Goal: Task Accomplishment & Management: Use online tool/utility

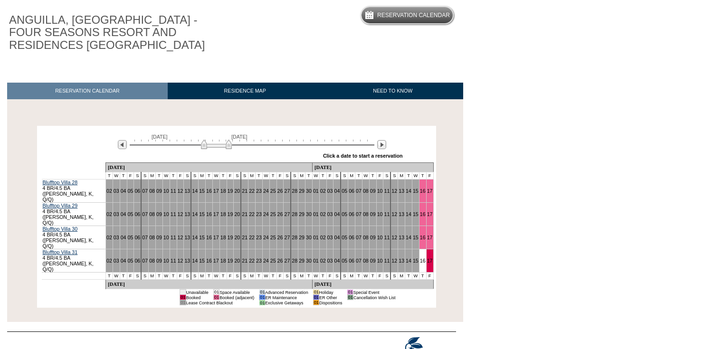
scroll to position [89, 0]
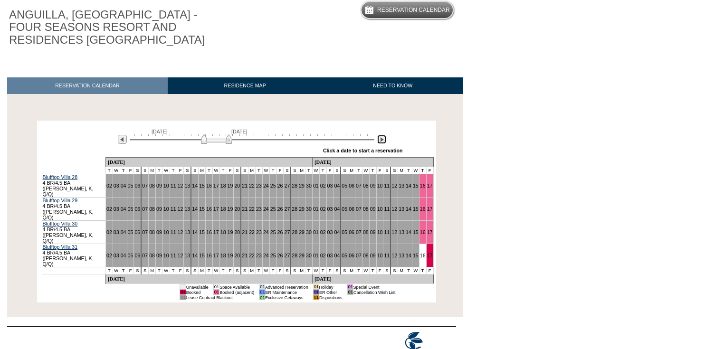
click at [379, 142] on img at bounding box center [381, 139] width 9 height 9
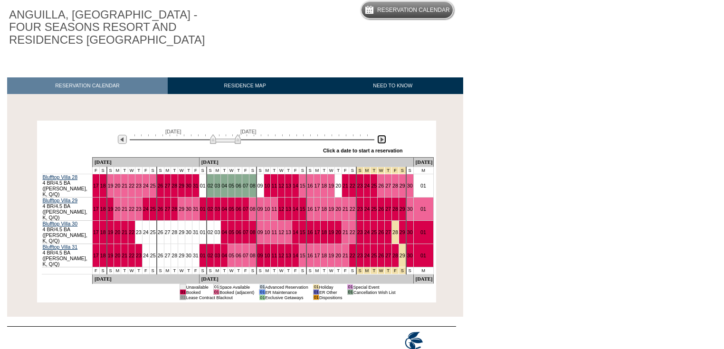
click at [378, 143] on img at bounding box center [381, 139] width 9 height 9
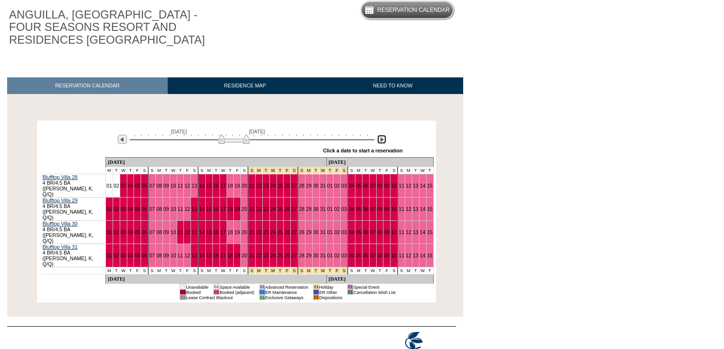
click at [378, 143] on img at bounding box center [381, 139] width 9 height 9
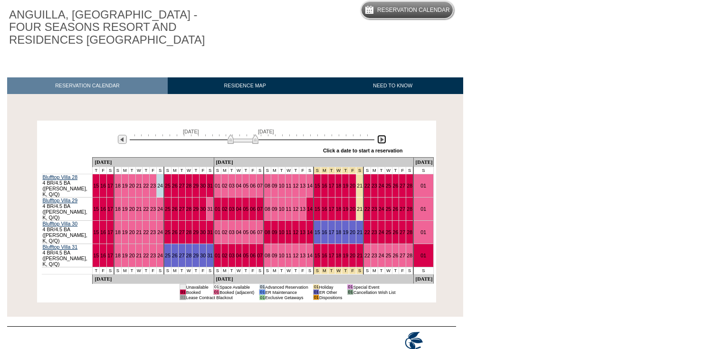
click at [378, 143] on img at bounding box center [381, 139] width 9 height 9
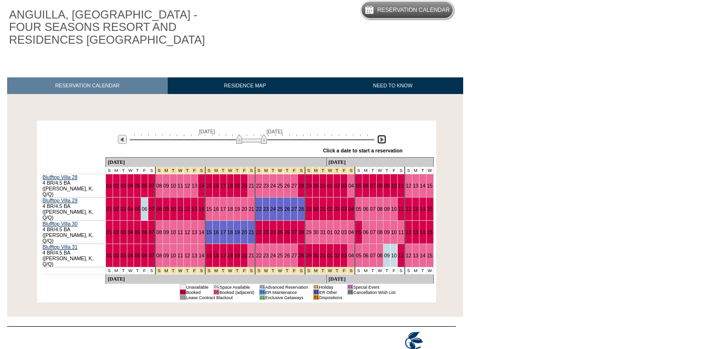
click at [378, 143] on img at bounding box center [381, 139] width 9 height 9
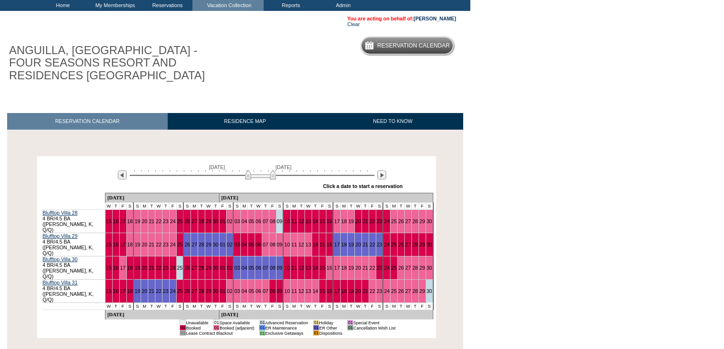
scroll to position [0, 0]
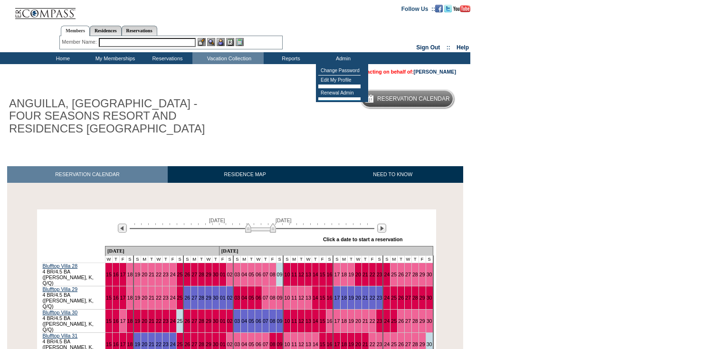
click at [180, 40] on input "text" at bounding box center [147, 42] width 97 height 9
drag, startPoint x: 131, startPoint y: 42, endPoint x: 92, endPoint y: 46, distance: 39.7
click at [92, 46] on div "Member Name: [PERSON_NAME]" at bounding box center [171, 42] width 219 height 9
click at [127, 42] on input "[PERSON_NAME], c" at bounding box center [147, 42] width 97 height 9
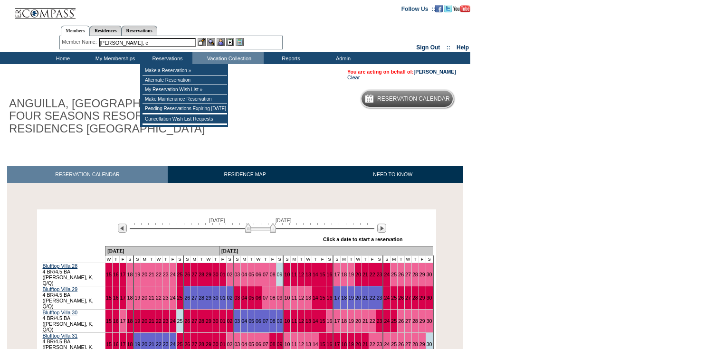
drag, startPoint x: 124, startPoint y: 42, endPoint x: 89, endPoint y: 43, distance: 34.2
click at [89, 43] on div "Member Name: [PERSON_NAME]" at bounding box center [171, 42] width 219 height 9
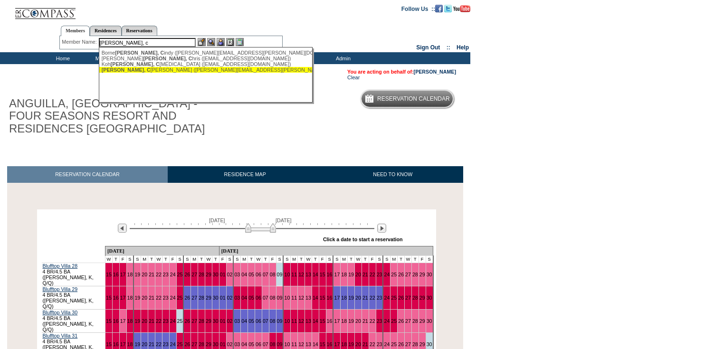
click at [122, 70] on span "[PERSON_NAME], C" at bounding box center [126, 70] width 49 height 6
type input "[PERSON_NAME] ([PERSON_NAME][EMAIL_ADDRESS][PERSON_NAME][DOMAIN_NAME])"
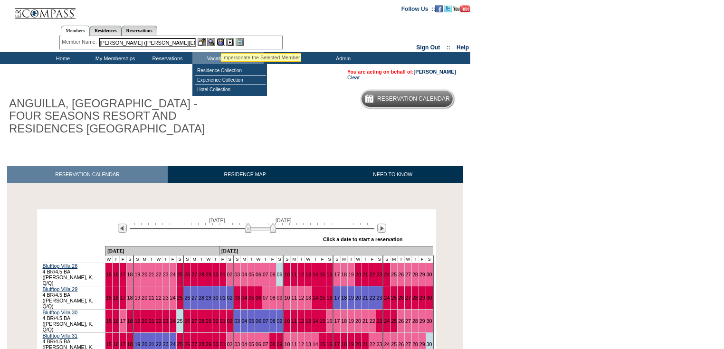
click at [222, 40] on img at bounding box center [221, 42] width 8 height 8
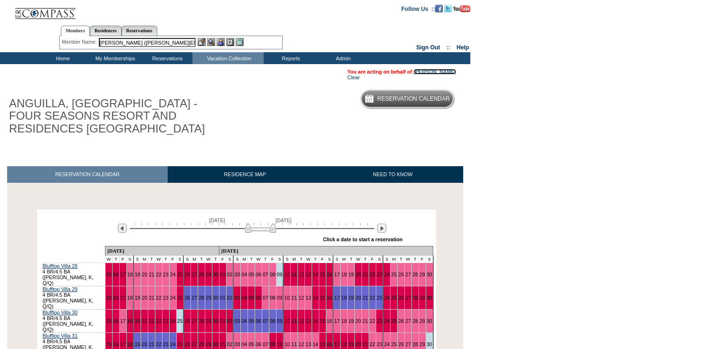
click at [439, 69] on link "[PERSON_NAME]" at bounding box center [435, 72] width 42 height 6
